Goal: Task Accomplishment & Management: Manage account settings

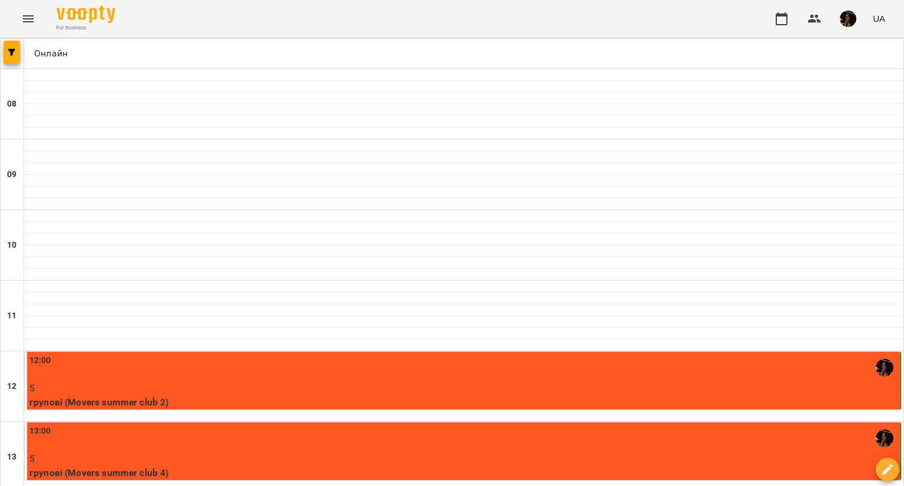
scroll to position [412, 0]
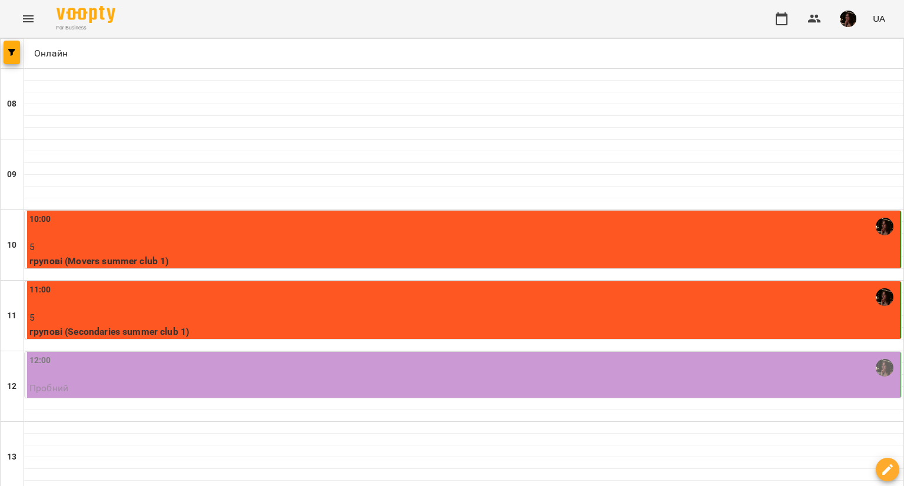
scroll to position [59, 0]
click at [405, 213] on div "10:00" at bounding box center [463, 226] width 869 height 27
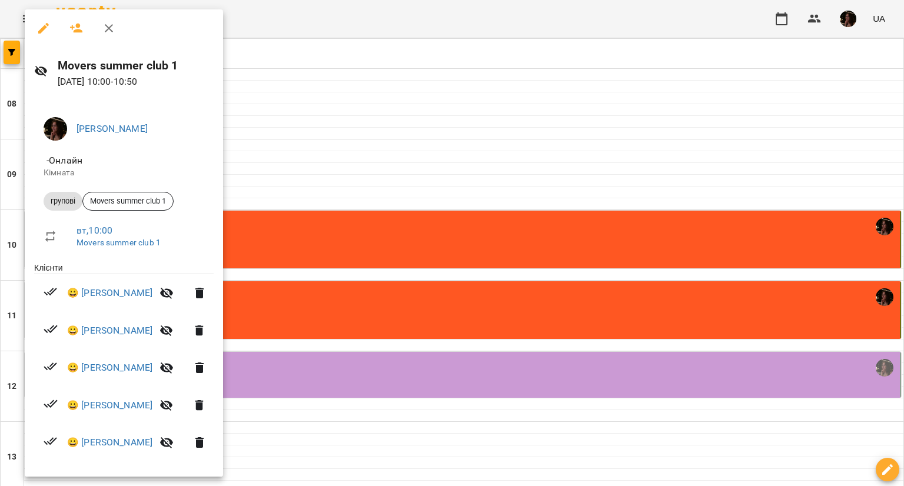
click at [400, 124] on div at bounding box center [452, 243] width 904 height 486
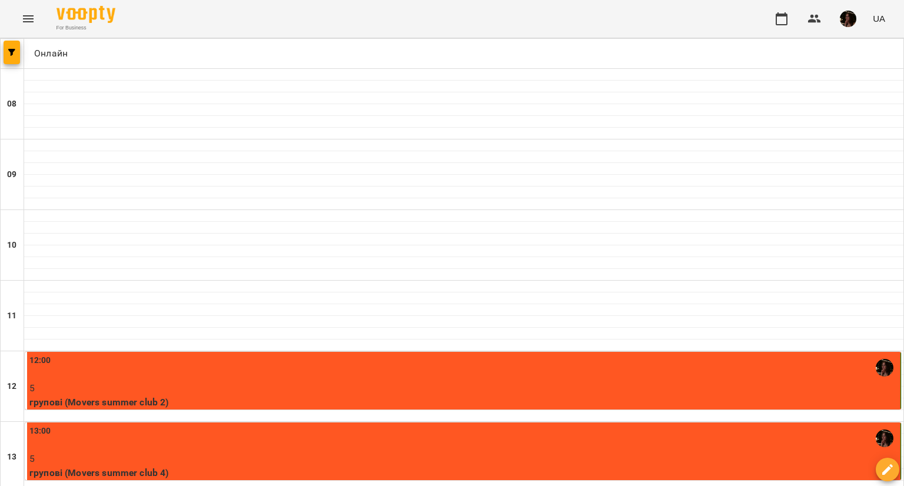
scroll to position [177, 0]
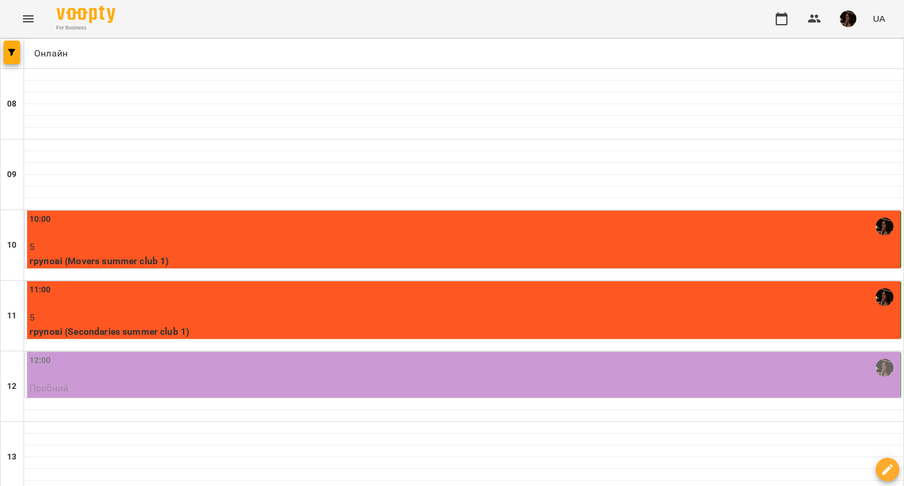
scroll to position [0, 0]
click at [289, 246] on p "5" at bounding box center [463, 247] width 869 height 14
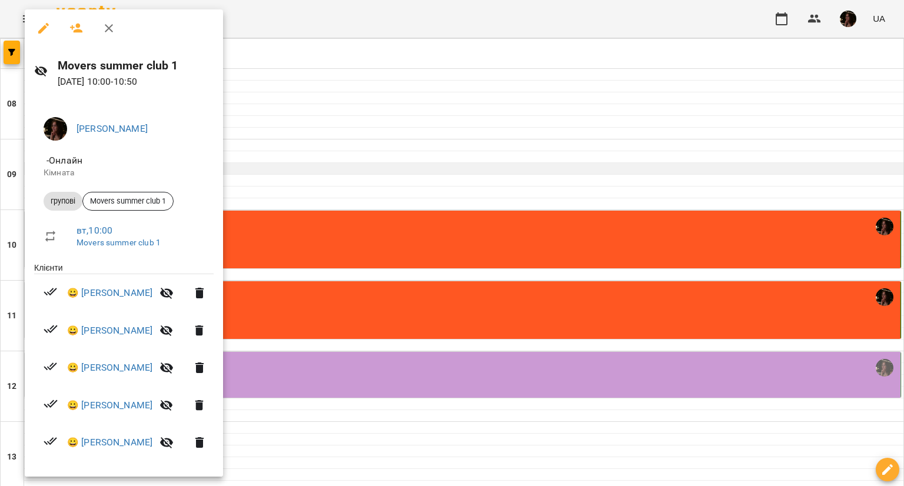
click at [374, 170] on div at bounding box center [452, 243] width 904 height 486
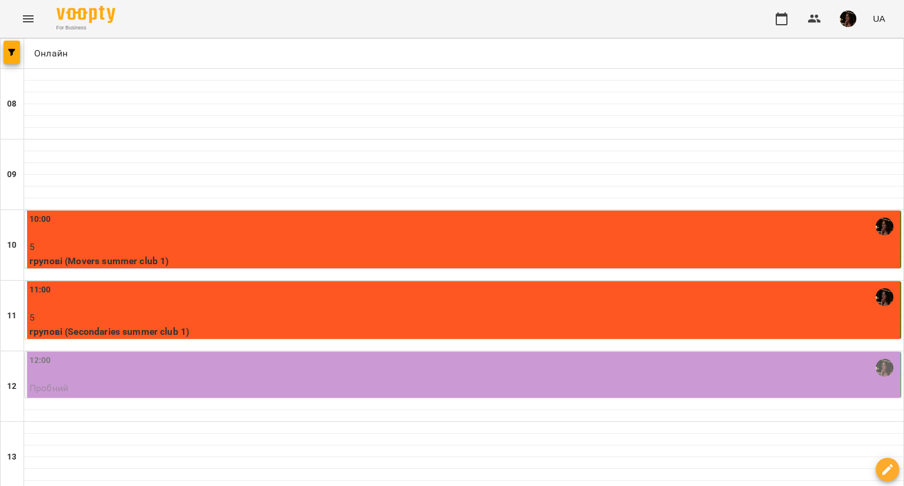
scroll to position [59, 0]
click at [259, 254] on p "групові (Movers summer club 1)" at bounding box center [463, 261] width 869 height 14
